Goal: Find specific page/section: Find specific page/section

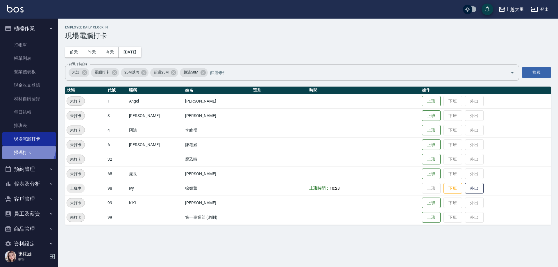
click at [24, 146] on link "掃碼打卡" at bounding box center [28, 152] width 53 height 13
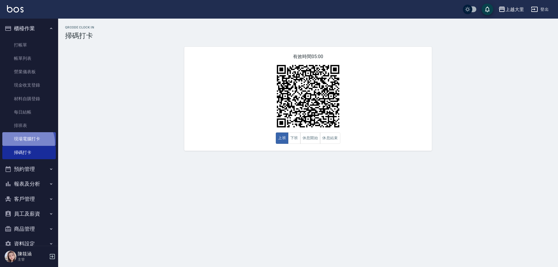
click at [25, 142] on link "現場電腦打卡" at bounding box center [28, 138] width 53 height 13
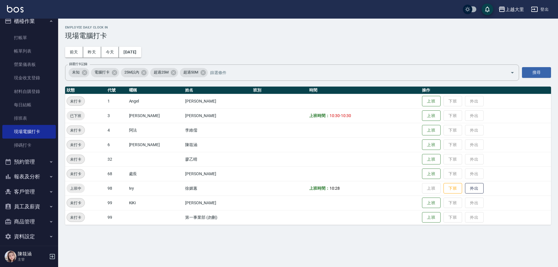
scroll to position [13, 0]
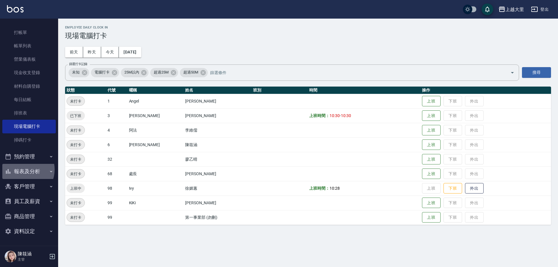
click at [23, 169] on button "報表及分析" at bounding box center [28, 171] width 53 height 15
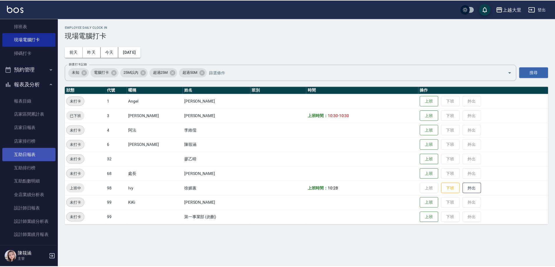
scroll to position [100, 0]
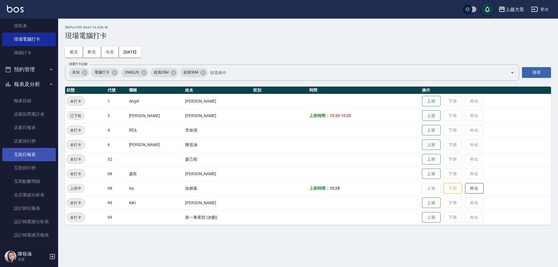
click at [35, 153] on link "互助日報表" at bounding box center [28, 154] width 53 height 13
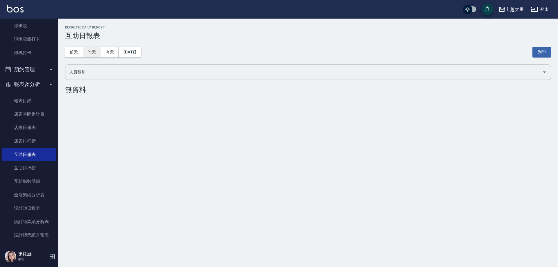
click at [91, 54] on button "昨天" at bounding box center [92, 52] width 18 height 11
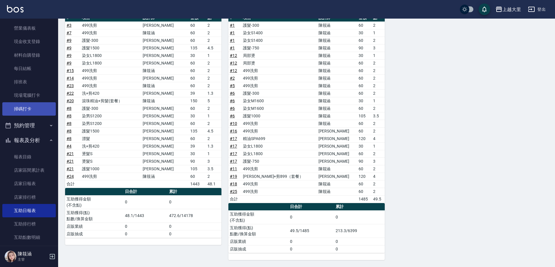
scroll to position [42, 0]
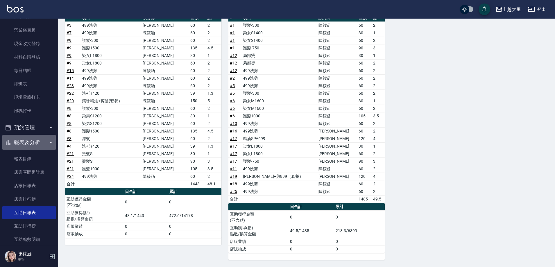
click at [29, 144] on button "報表及分析" at bounding box center [28, 142] width 53 height 15
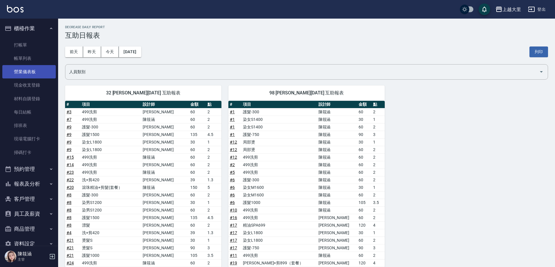
scroll to position [0, 0]
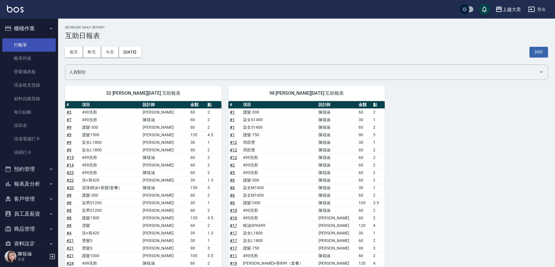
click at [28, 46] on link "打帳單" at bounding box center [28, 44] width 53 height 13
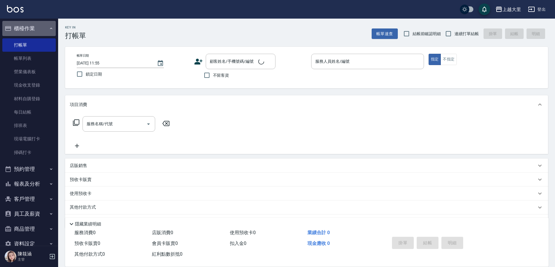
click at [30, 28] on button "櫃檯作業" at bounding box center [28, 28] width 53 height 15
